Goal: Information Seeking & Learning: Learn about a topic

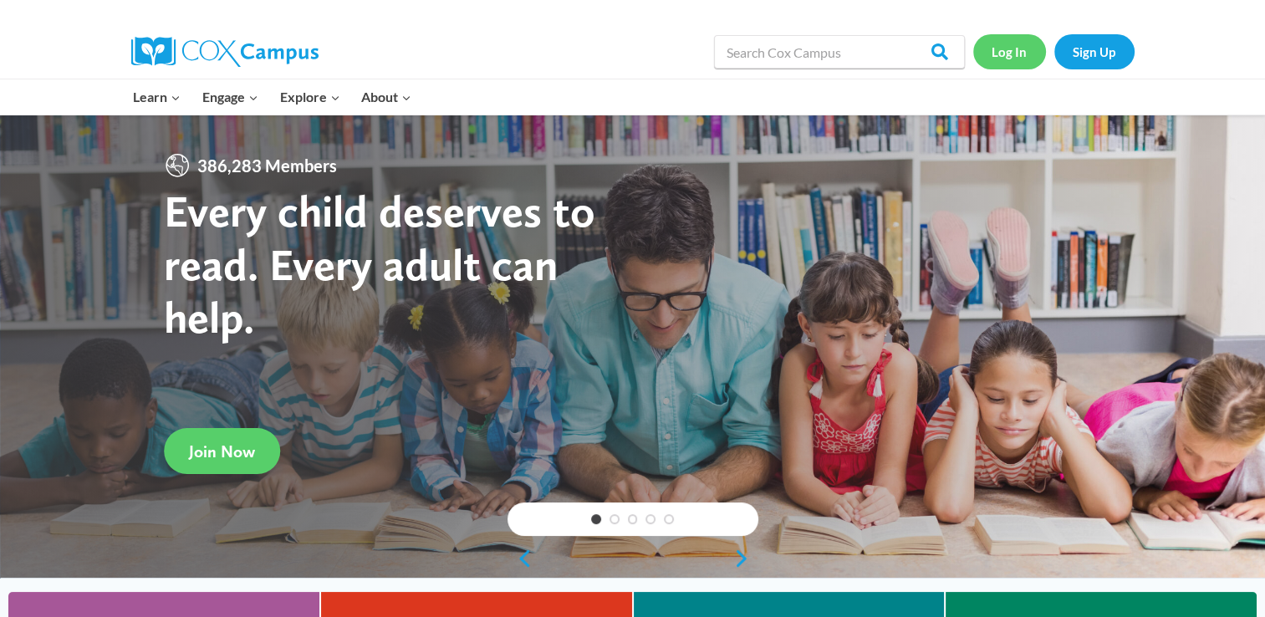
click at [995, 48] on link "Log In" at bounding box center [1009, 51] width 73 height 34
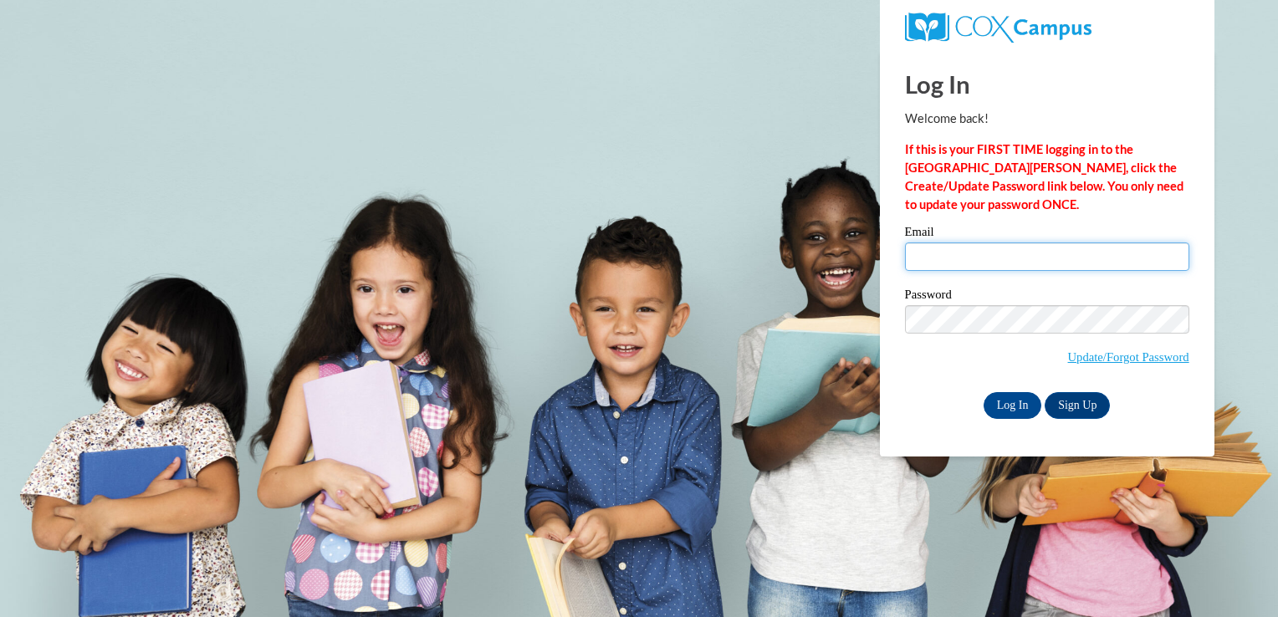
click at [954, 256] on input "Email" at bounding box center [1047, 256] width 284 height 28
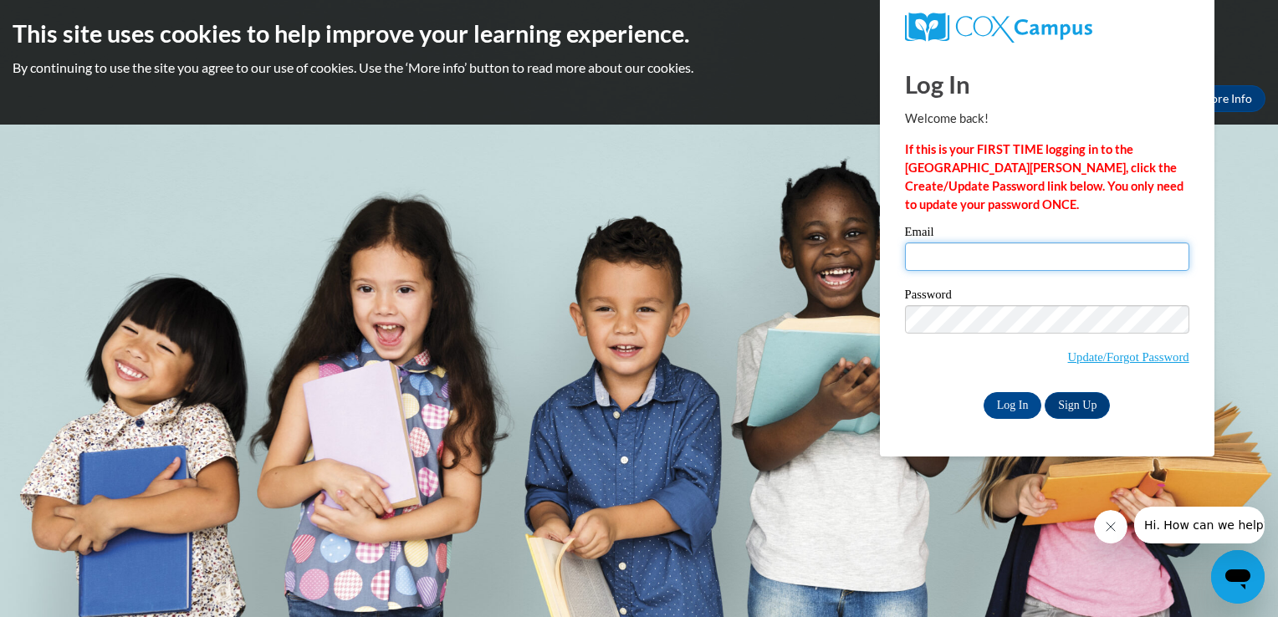
type input "brianah.parrott27@buckeyehillscc.net"
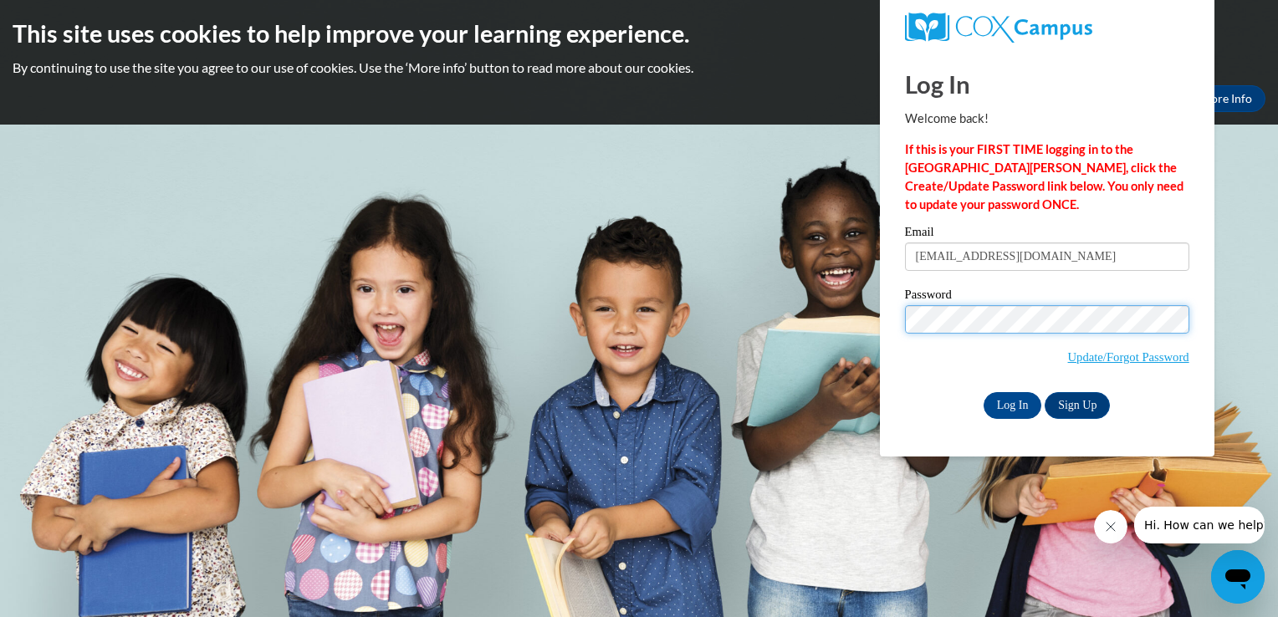
click at [983, 392] on input "Log In" at bounding box center [1012, 405] width 59 height 27
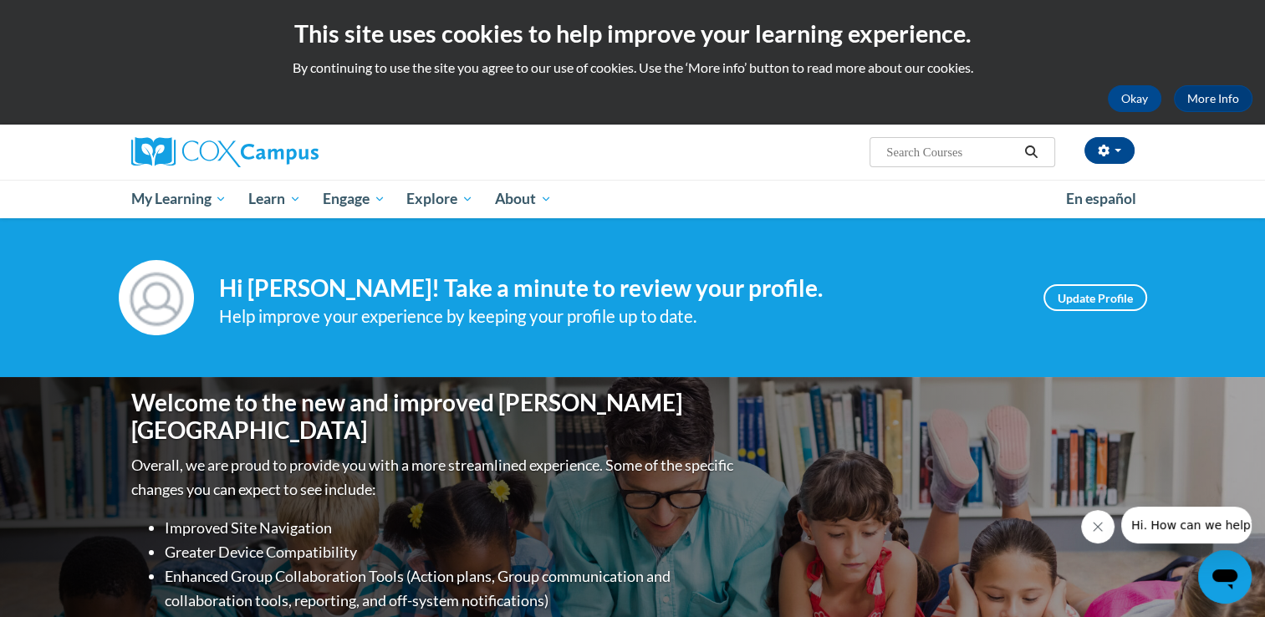
click at [930, 148] on input "Search..." at bounding box center [952, 152] width 134 height 20
paste input "Transforming Story Time"
type input "Transforming Story Time"
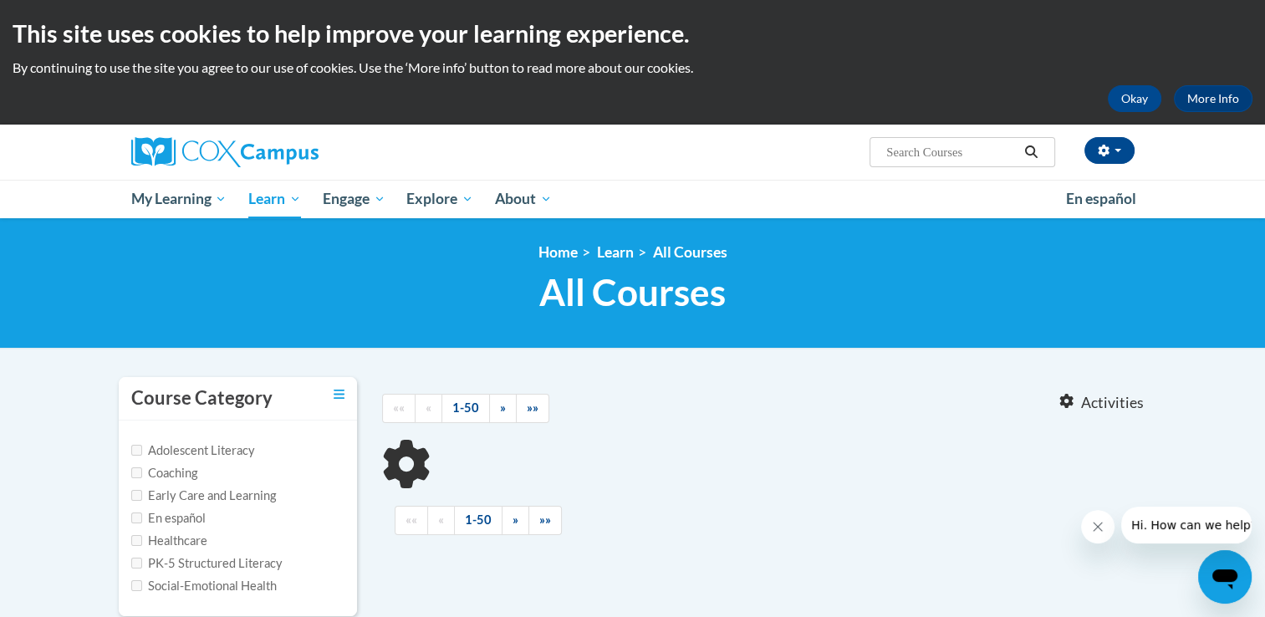
type input "Transforming Story Time"
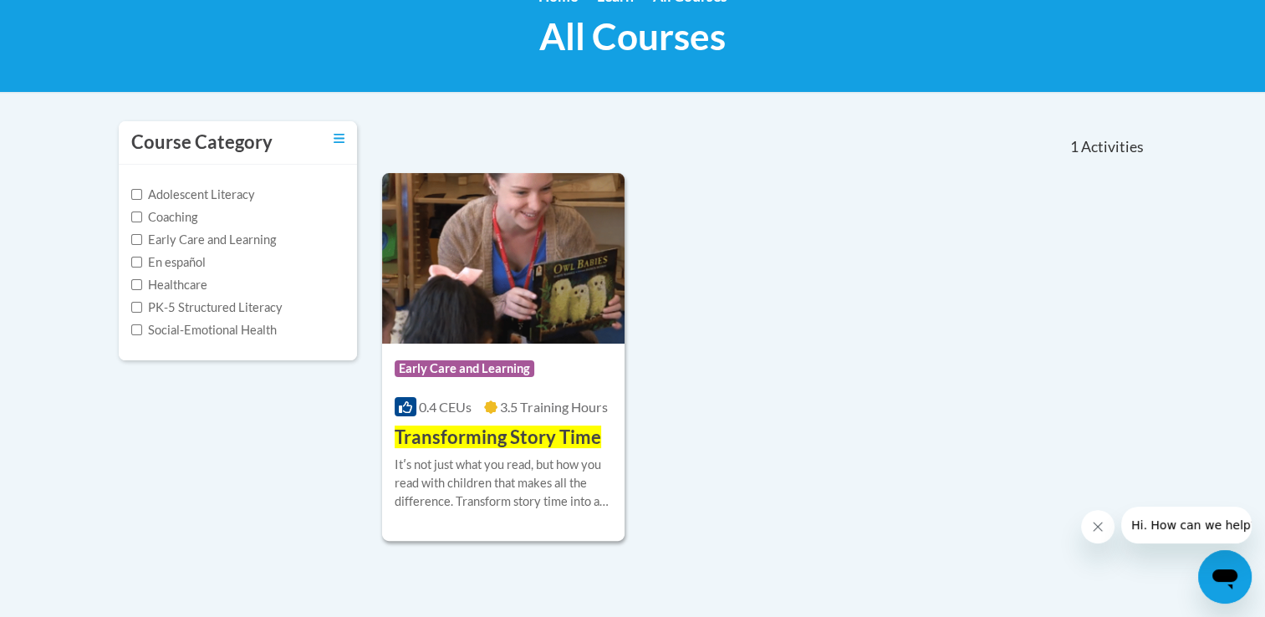
scroll to position [257, 0]
click at [558, 440] on span "Transforming Story Time" at bounding box center [498, 436] width 207 height 23
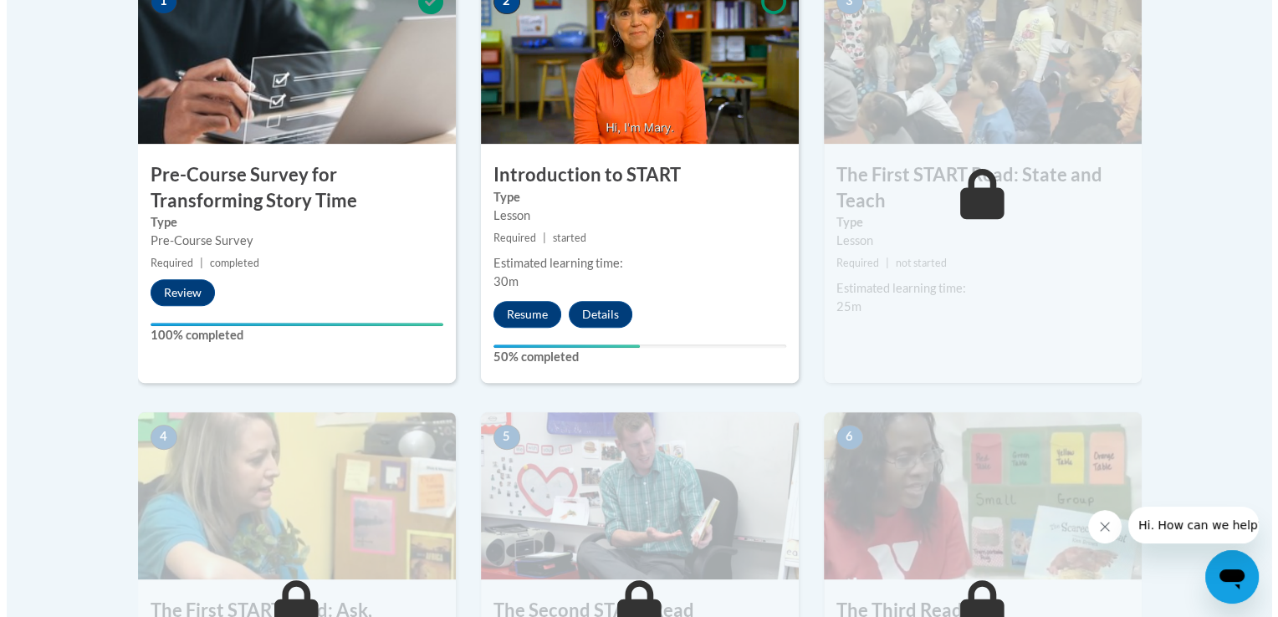
scroll to position [569, 0]
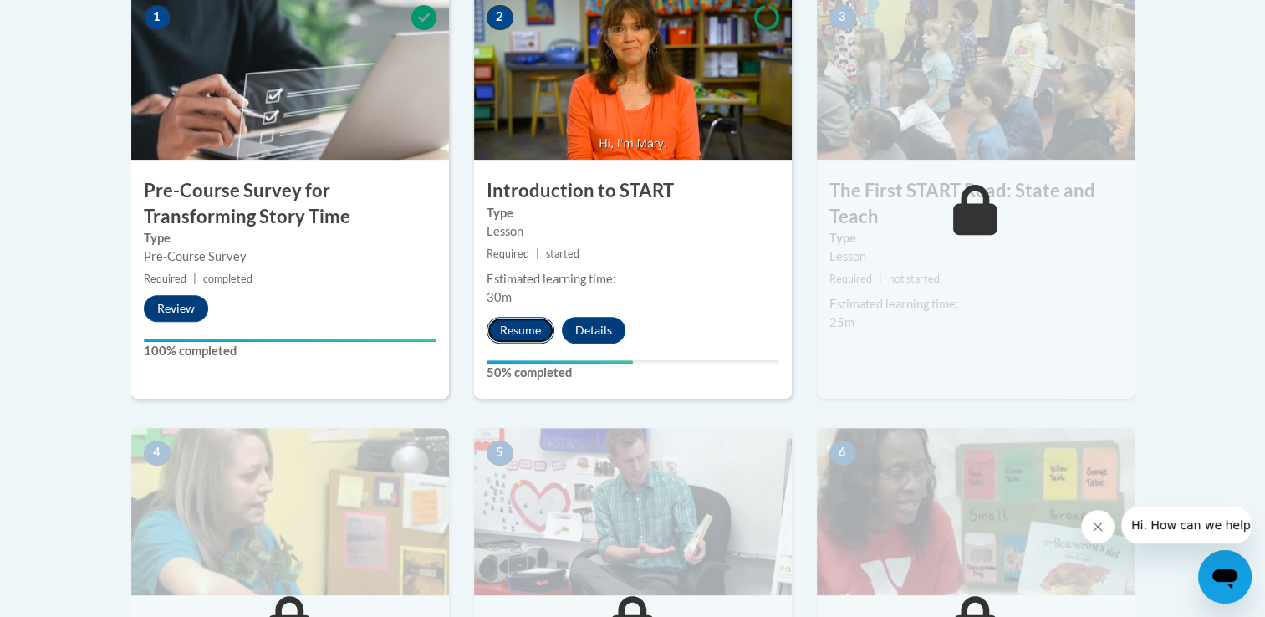
click at [509, 326] on button "Resume" at bounding box center [521, 330] width 68 height 27
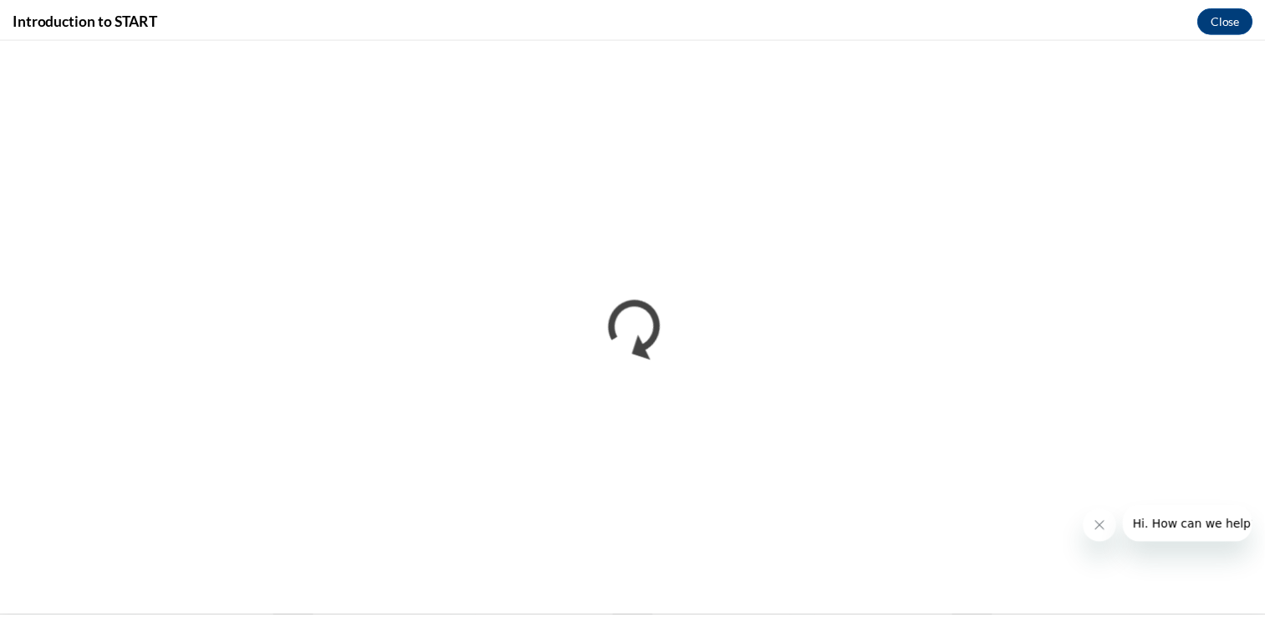
scroll to position [0, 0]
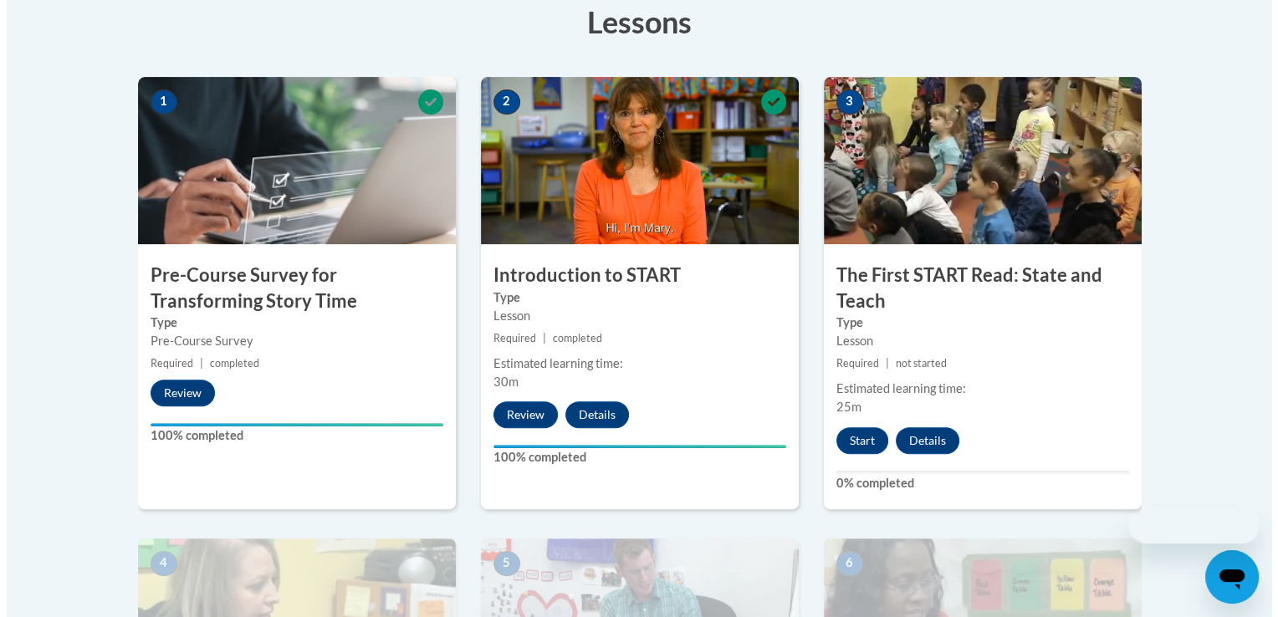
scroll to position [511, 0]
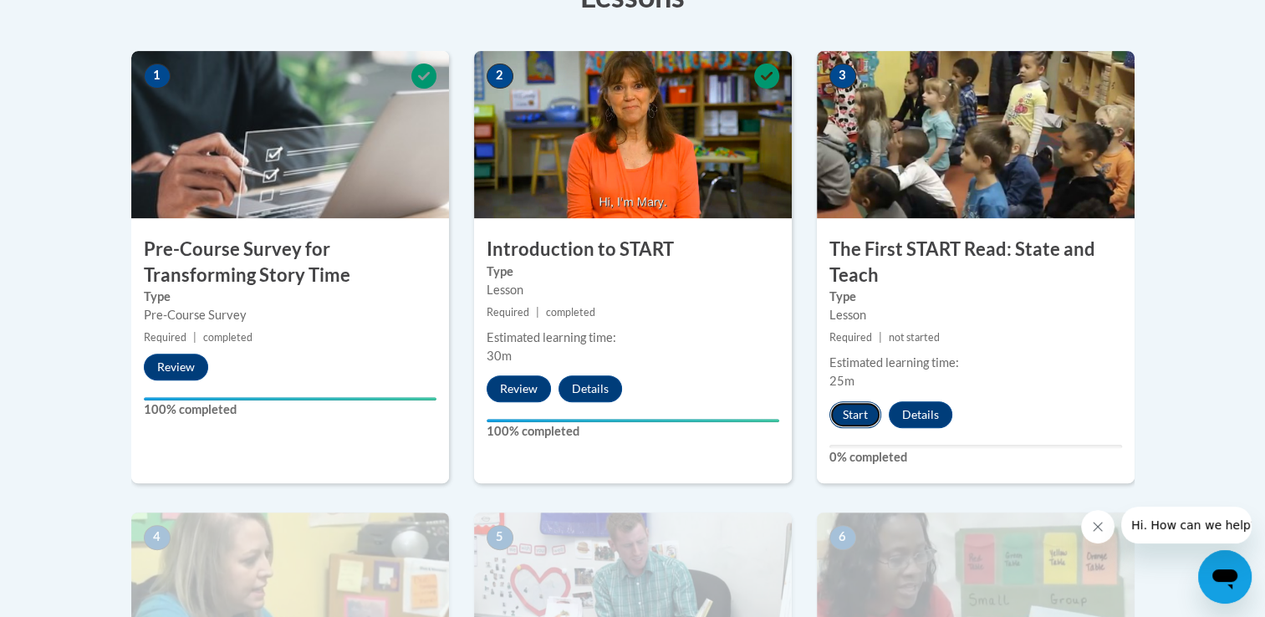
click at [845, 420] on button "Start" at bounding box center [855, 414] width 52 height 27
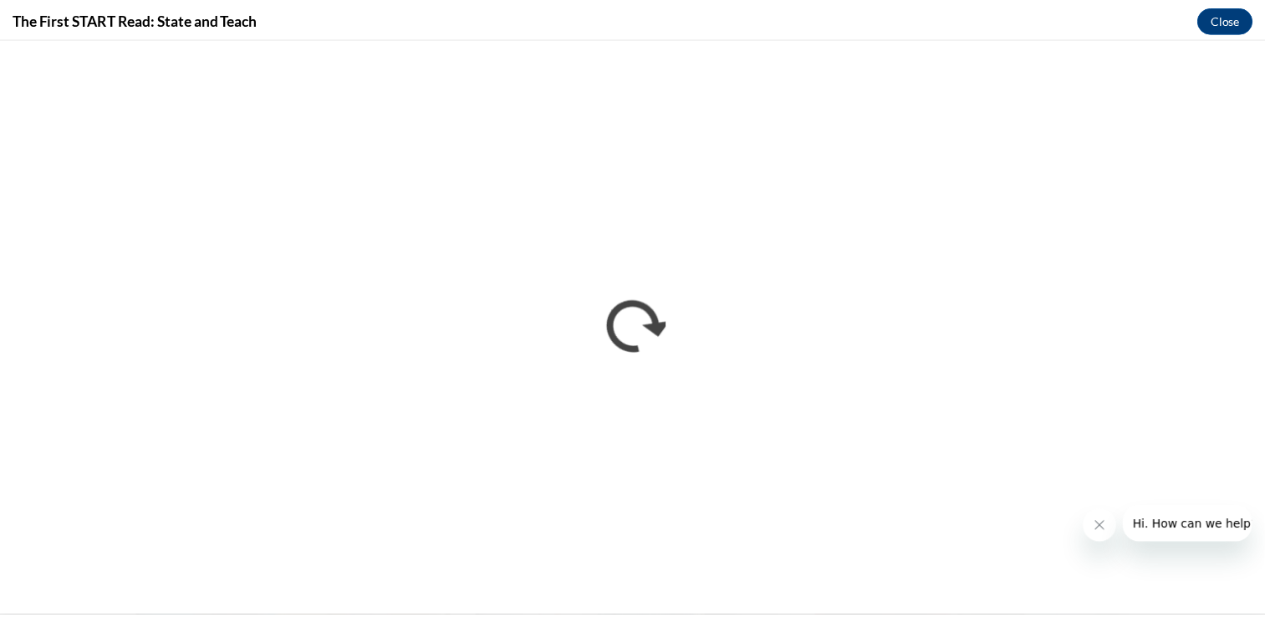
scroll to position [0, 0]
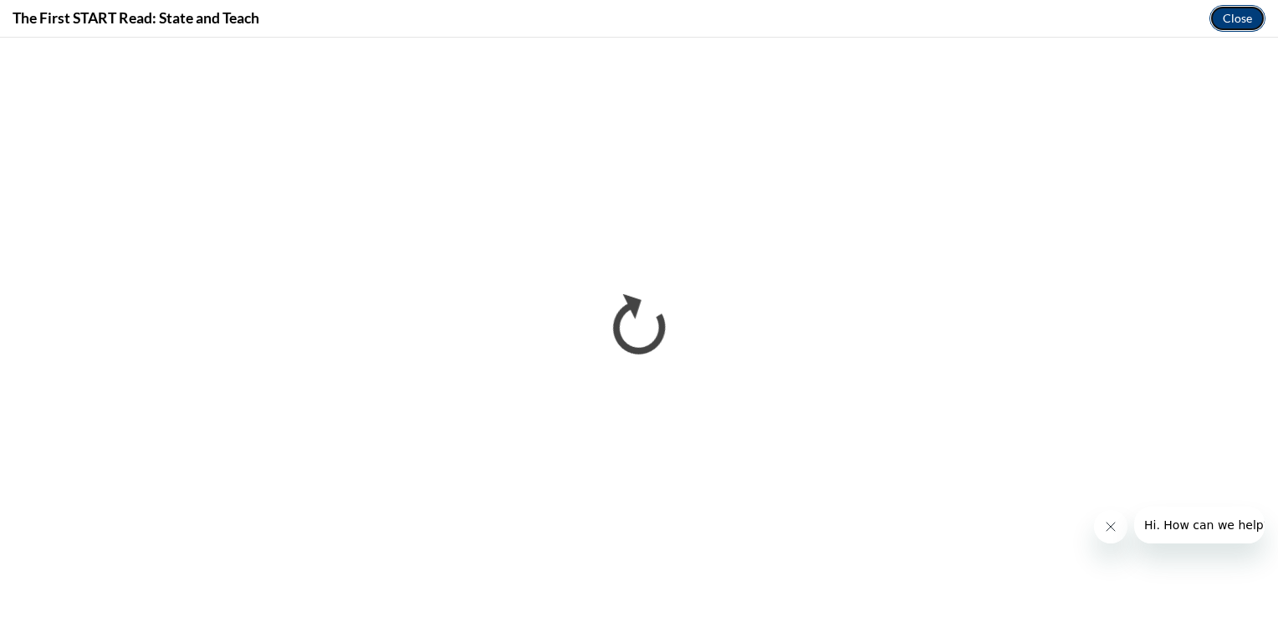
click at [1224, 25] on button "Close" at bounding box center [1237, 18] width 56 height 27
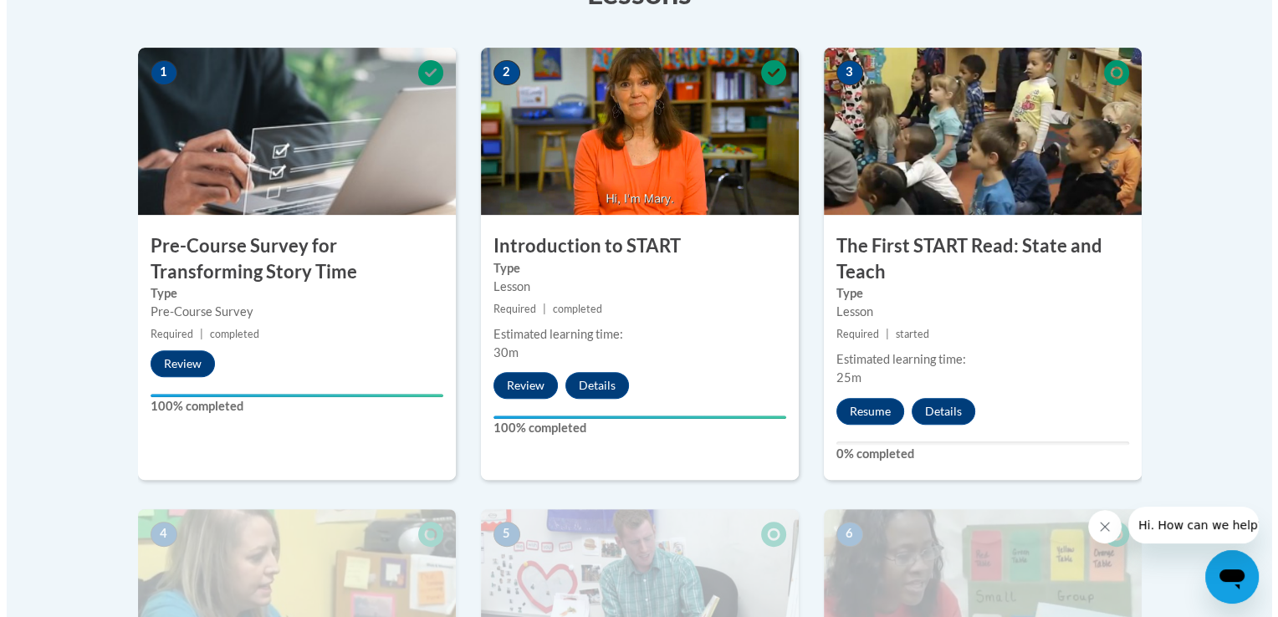
scroll to position [515, 0]
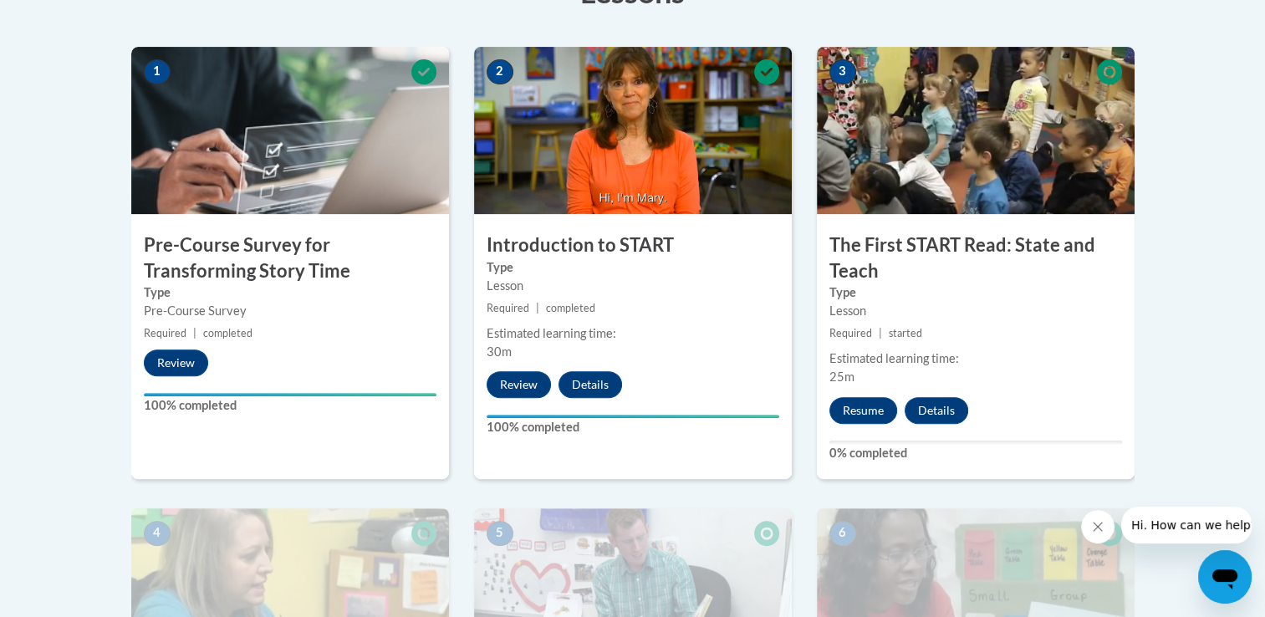
click at [824, 381] on div "Estimated learning time: 25m" at bounding box center [976, 368] width 318 height 37
click at [841, 405] on button "Resume" at bounding box center [863, 410] width 68 height 27
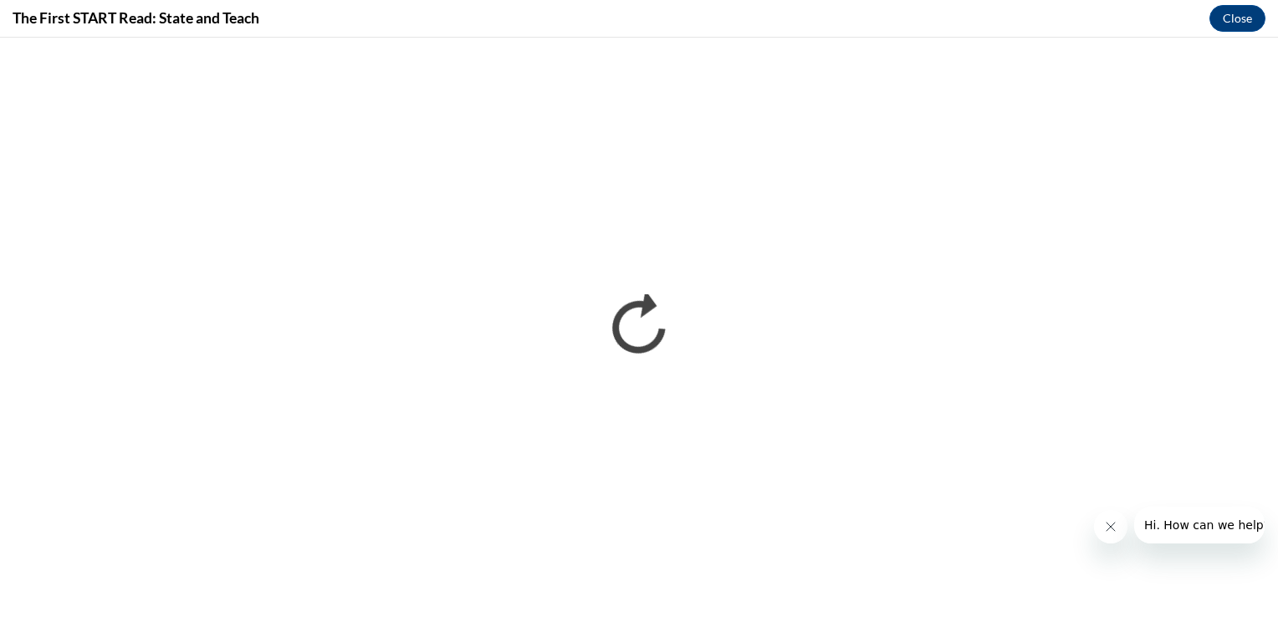
scroll to position [0, 0]
